Goal: Find specific page/section: Find specific page/section

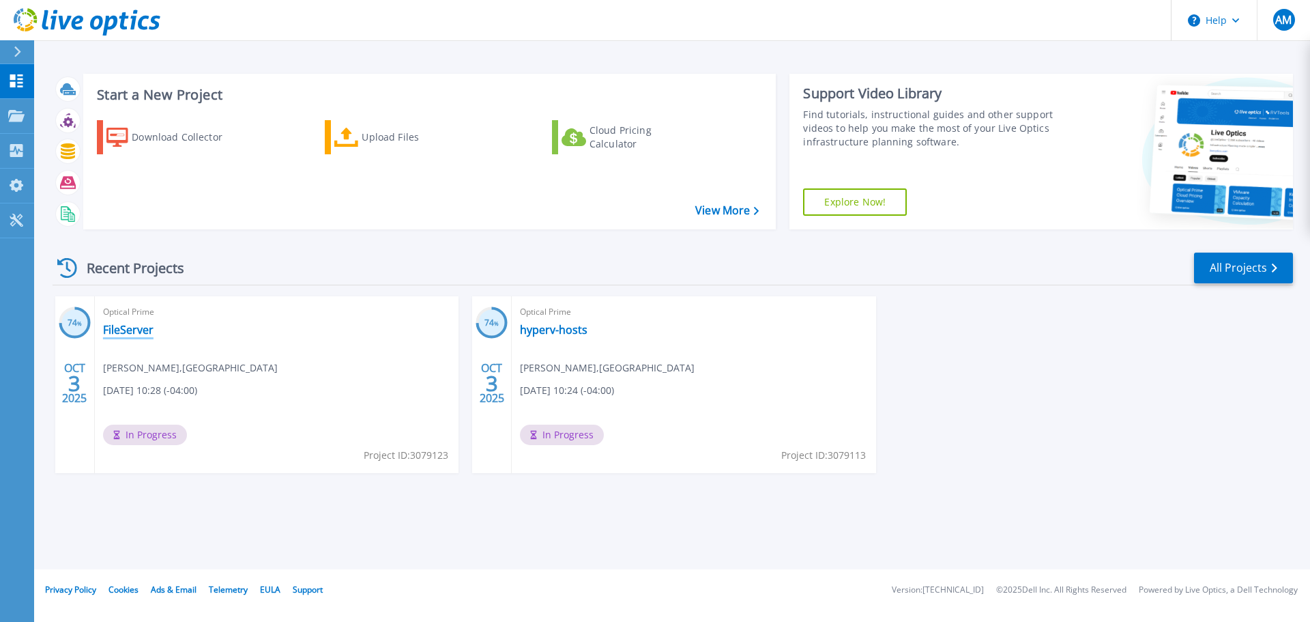
drag, startPoint x: 126, startPoint y: 334, endPoint x: 111, endPoint y: 331, distance: 15.3
click at [126, 334] on link "FileServer" at bounding box center [128, 330] width 50 height 14
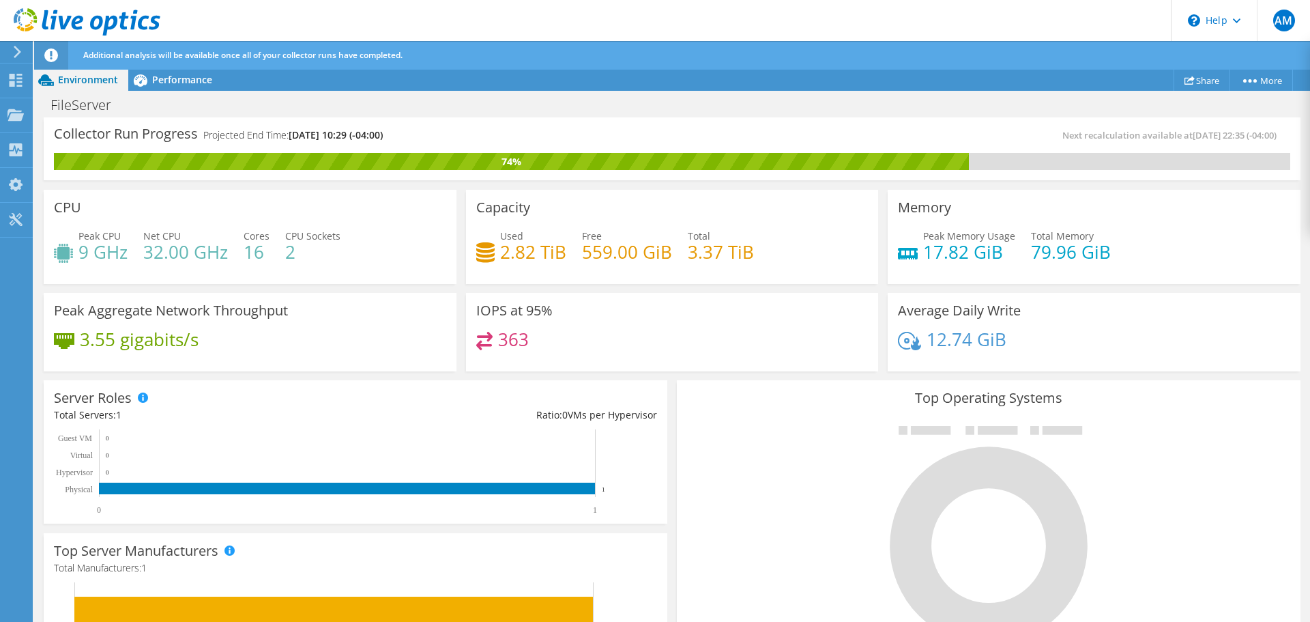
scroll to position [205, 0]
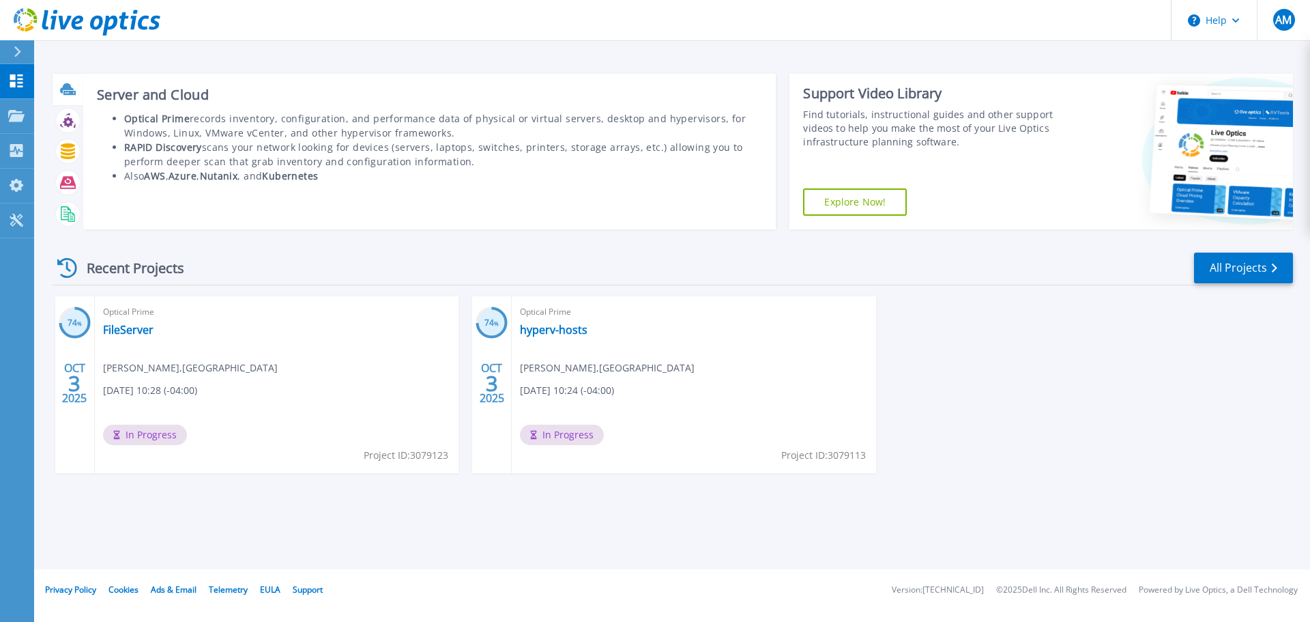
click at [66, 92] on icon at bounding box center [69, 93] width 12 height 4
click at [283, 116] on li "Optical Prime records inventory, configuration, and performance data of physica…" at bounding box center [443, 125] width 639 height 29
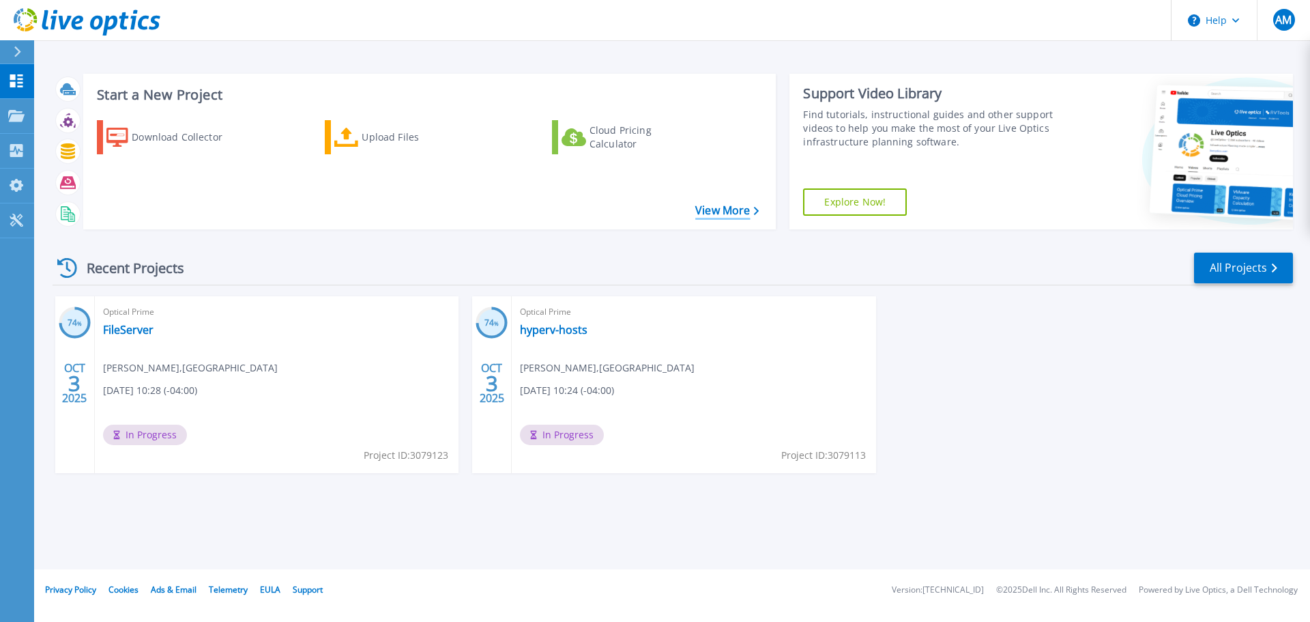
click at [729, 207] on link "View More" at bounding box center [726, 210] width 63 height 13
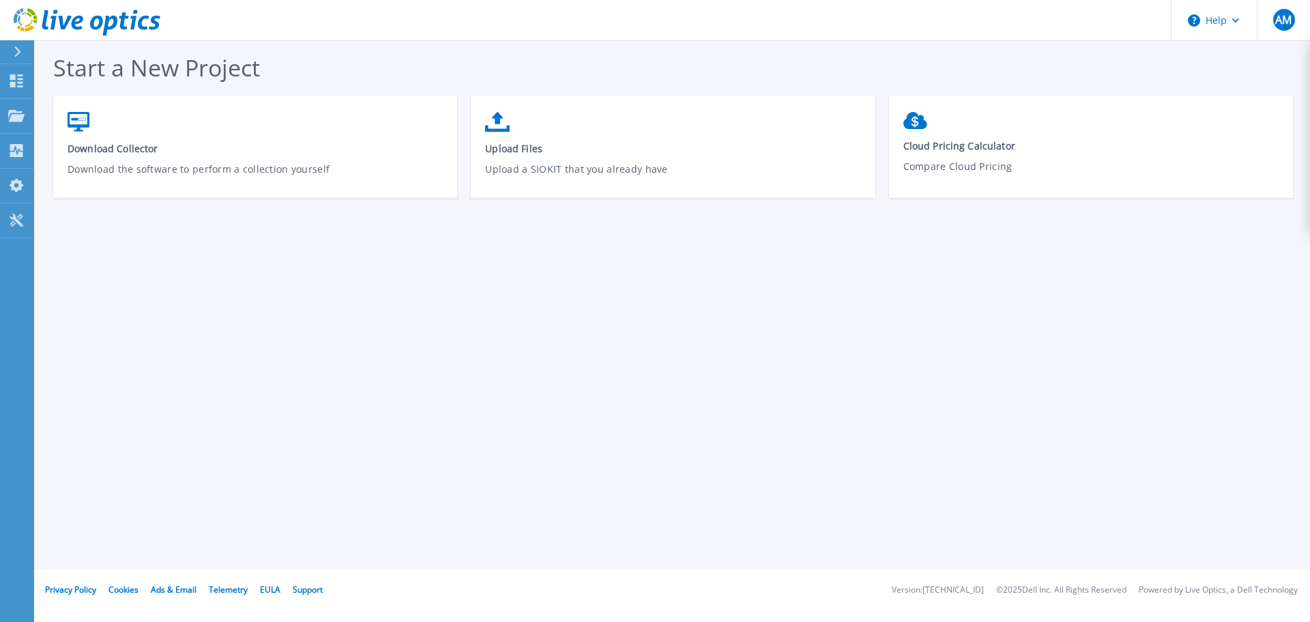
click at [12, 47] on button at bounding box center [17, 52] width 34 height 24
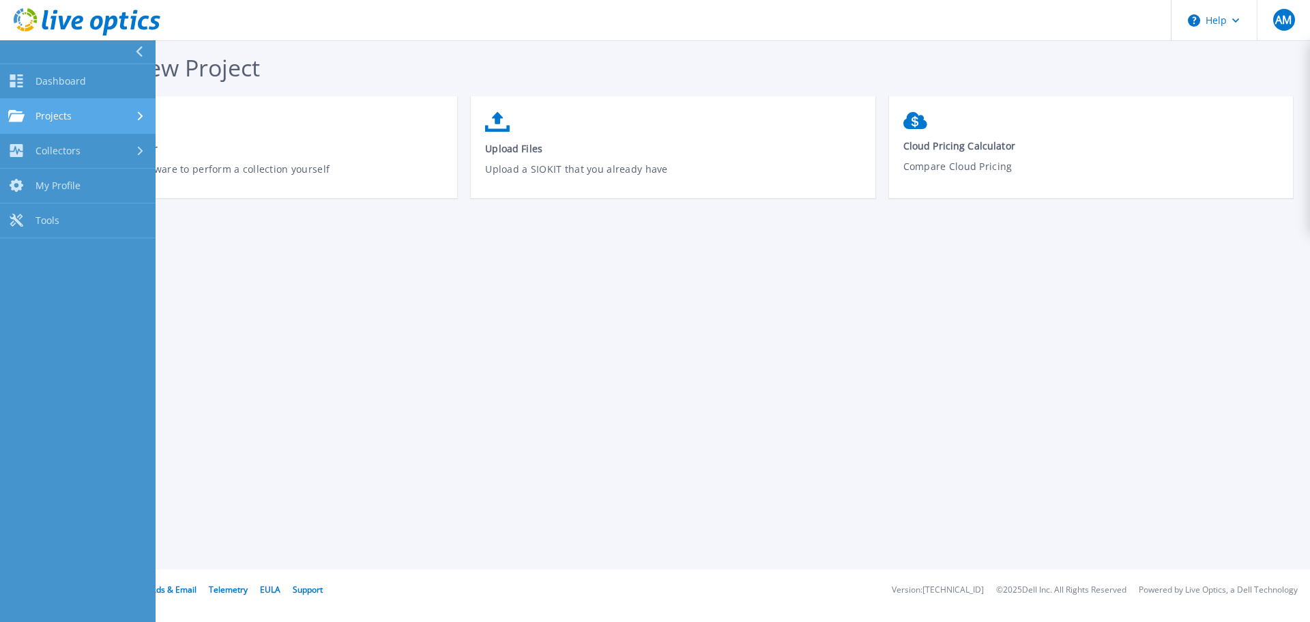
click at [57, 113] on span "Projects" at bounding box center [53, 116] width 36 height 12
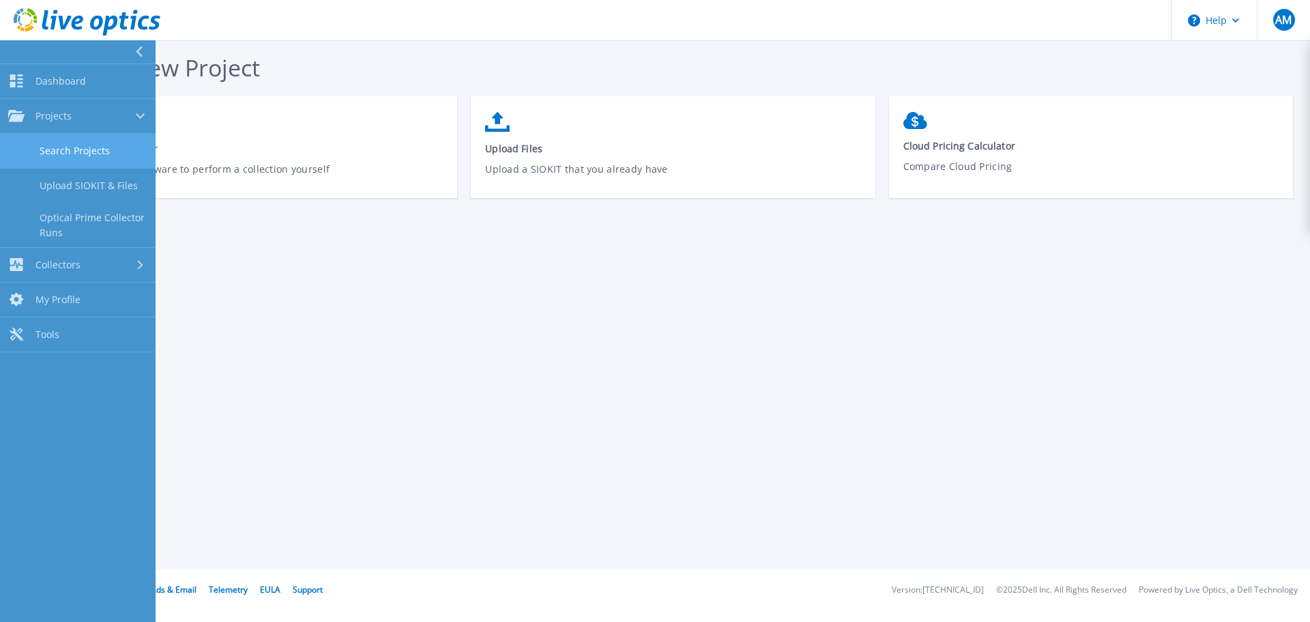
click at [86, 143] on link "Search Projects" at bounding box center [78, 151] width 156 height 35
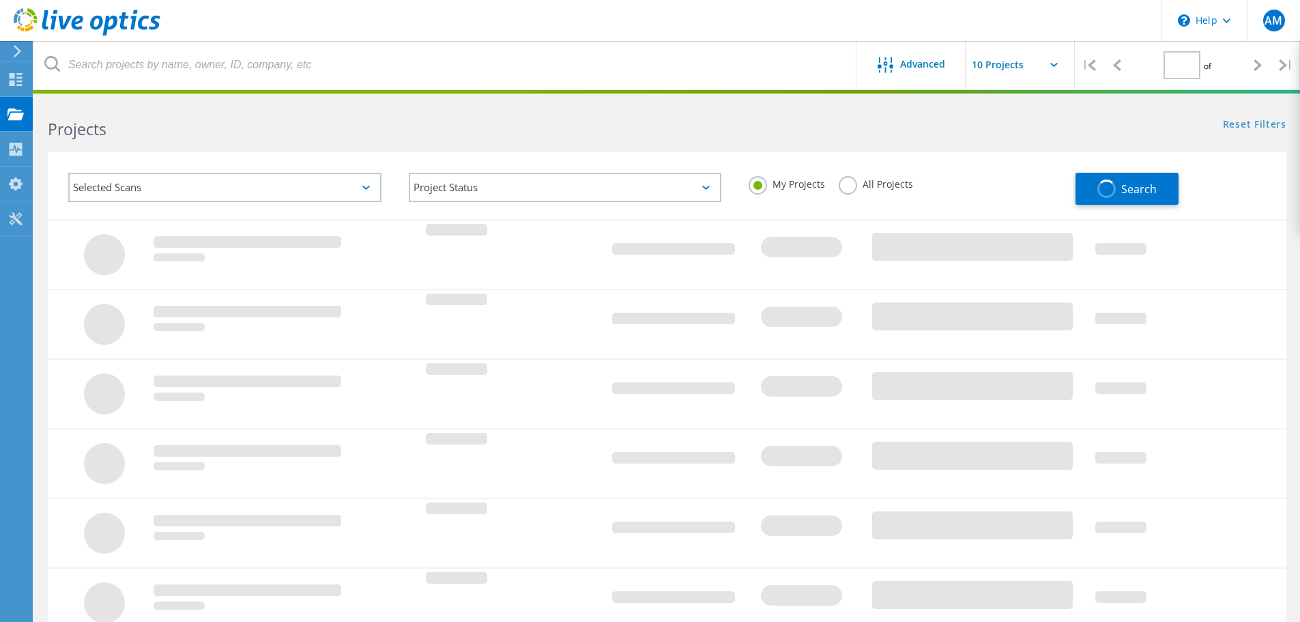
type input "1"
